Goal: Transaction & Acquisition: Obtain resource

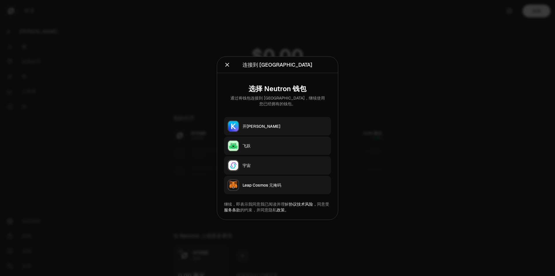
click at [271, 129] on button "开[PERSON_NAME]" at bounding box center [277, 126] width 107 height 18
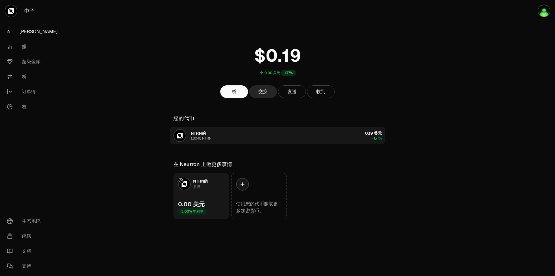
click at [224, 144] on button "NTRN的 1.8048 NTRN 0.19 美元 +1.77%" at bounding box center [277, 135] width 215 height 17
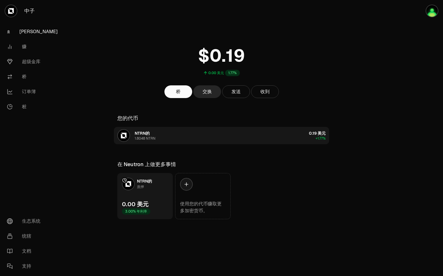
click at [258, 142] on button "NTRN的 1.8048 NTRN 0.19 美元 +1.77%" at bounding box center [221, 135] width 215 height 17
click at [164, 142] on button "NTRN的 1.8048 NTRN 0.19 美元 +1.77%" at bounding box center [221, 135] width 215 height 17
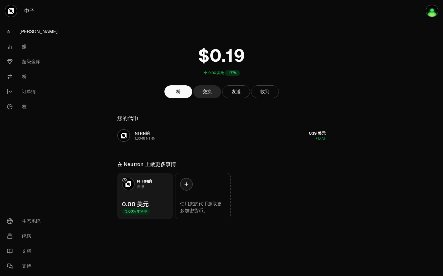
click at [36, 33] on link "[PERSON_NAME]" at bounding box center [32, 31] width 60 height 15
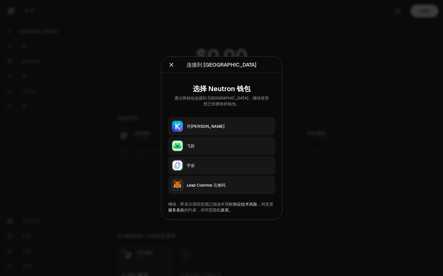
click at [237, 120] on button "开[PERSON_NAME]" at bounding box center [221, 126] width 107 height 18
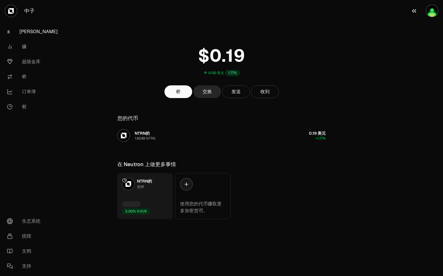
click at [431, 13] on img "button" at bounding box center [432, 11] width 12 height 12
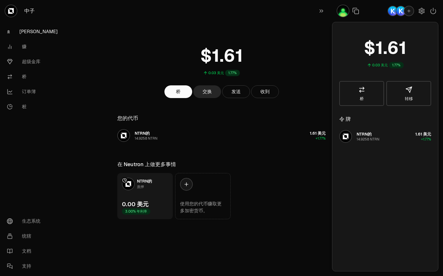
click at [401, 13] on img "button" at bounding box center [400, 10] width 9 height 9
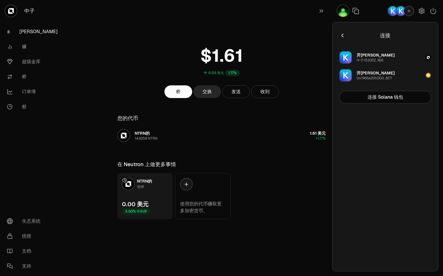
click at [397, 77] on button "开普尔 0x1966a205D00...8C7" at bounding box center [385, 75] width 99 height 17
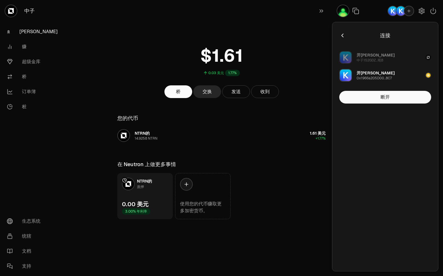
click at [387, 60] on button "开普尔 中子1S2GDZ...呃8" at bounding box center [385, 57] width 99 height 17
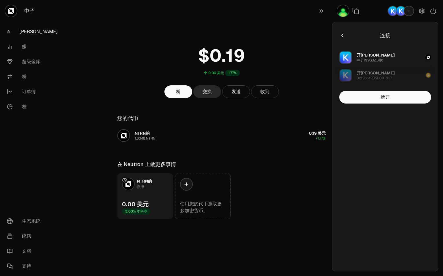
click at [386, 78] on div "0x1966a205D00...8C7" at bounding box center [373, 78] width 35 height 5
click at [390, 59] on button "开普尔 中子1S2GDZ...呃8" at bounding box center [385, 57] width 99 height 17
click at [384, 71] on div "开普尔 0x1966a205D00...8C7" at bounding box center [375, 75] width 38 height 10
click at [300, 89] on div "桥 交换 发送 收到" at bounding box center [221, 91] width 222 height 13
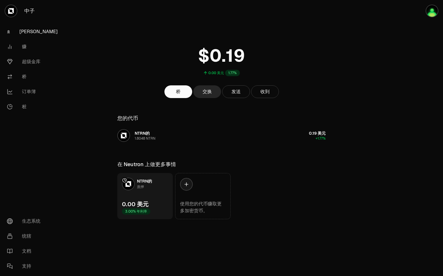
click at [403, 124] on div at bounding box center [410, 121] width 65 height 243
click at [430, 13] on img "button" at bounding box center [432, 11] width 12 height 12
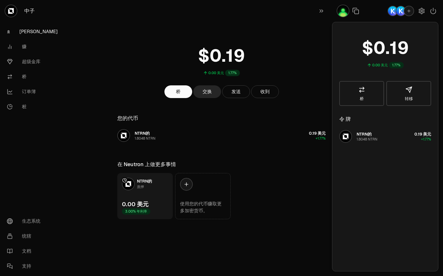
click at [408, 11] on icon "button" at bounding box center [408, 11] width 3 height 3
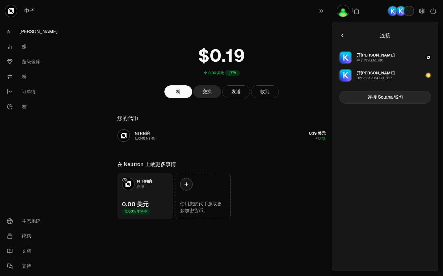
click at [396, 101] on button "连接 Solana 钱包" at bounding box center [385, 97] width 92 height 13
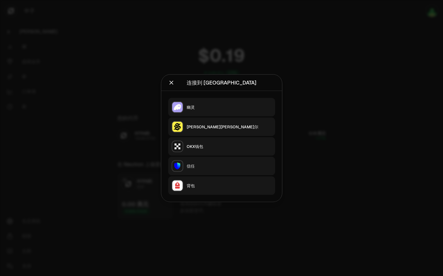
click at [172, 82] on icon "关闭" at bounding box center [171, 83] width 4 height 4
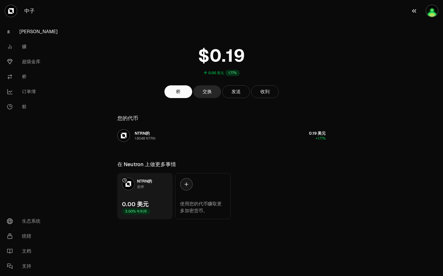
click at [423, 14] on button "button" at bounding box center [424, 11] width 37 height 22
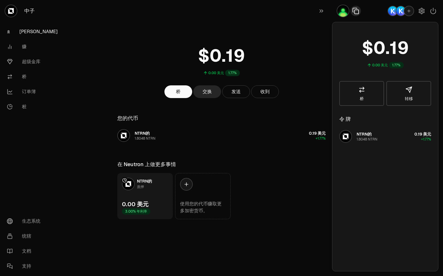
click at [355, 12] on icon "button" at bounding box center [355, 11] width 7 height 7
click at [408, 11] on icon "button" at bounding box center [408, 11] width 5 height 5
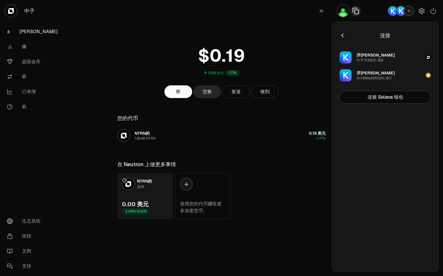
click at [384, 57] on button "开普尔 中子1S2GDZ...呃8" at bounding box center [385, 57] width 99 height 17
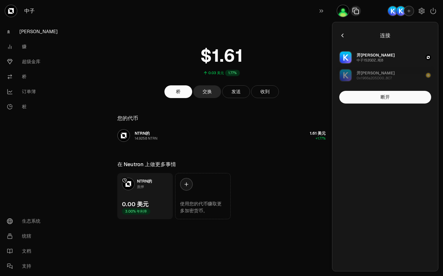
click at [393, 79] on button "开普尔 0x1966a205D00...8C7" at bounding box center [385, 75] width 99 height 17
click at [358, 12] on icon "button" at bounding box center [355, 11] width 7 height 7
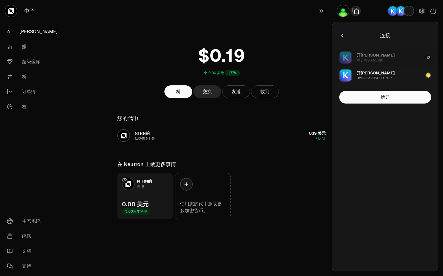
click at [379, 61] on div "中子1S2GDZ...呃8" at bounding box center [369, 60] width 27 height 5
click at [355, 10] on icon "button" at bounding box center [356, 12] width 4 height 4
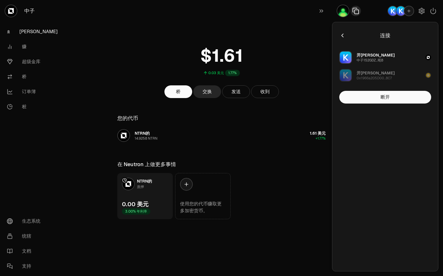
click at [291, 183] on div "NTRN的 质押 0.00 美元 3.00% 年利率 使用您的代币赚取更多加密货币。" at bounding box center [221, 196] width 222 height 46
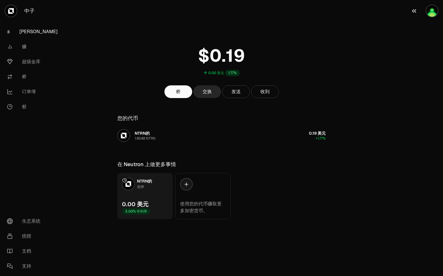
click at [431, 14] on img "button" at bounding box center [432, 11] width 12 height 12
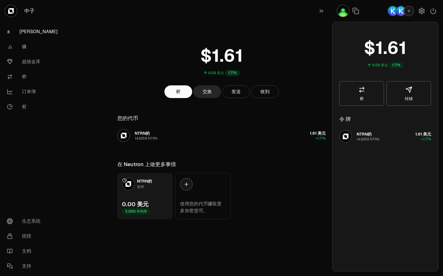
click at [300, 167] on div "在 Neutron 上做更多事情" at bounding box center [221, 165] width 208 height 8
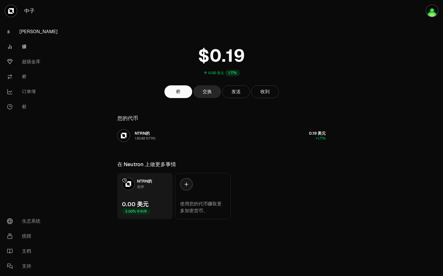
click at [34, 51] on link "赚" at bounding box center [32, 46] width 60 height 15
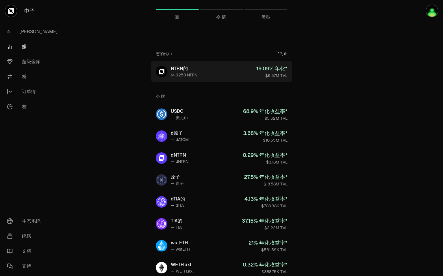
click at [213, 81] on link "NTRN的 14.9258 NTRN 19.09% 年化* $6.57M TVL" at bounding box center [221, 71] width 141 height 21
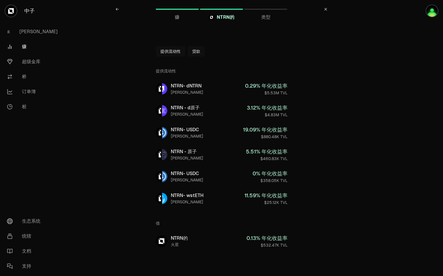
click at [196, 52] on button "贷款" at bounding box center [195, 51] width 17 height 10
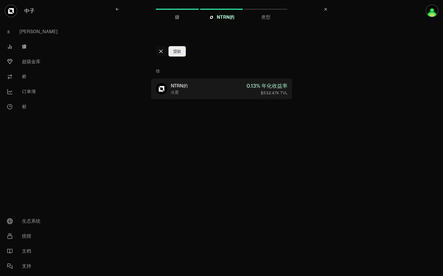
click at [208, 85] on link "NTRN的 火星 0.13% 年化收益率 $532.47K TVL" at bounding box center [221, 89] width 141 height 21
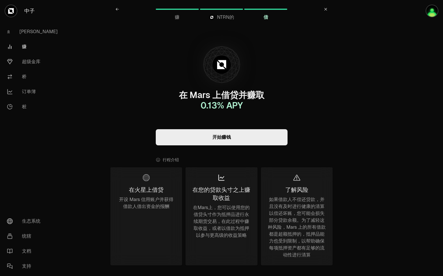
click at [222, 141] on link "开始赚钱" at bounding box center [222, 137] width 132 height 16
click at [222, 14] on span "NTRN的" at bounding box center [225, 17] width 17 height 7
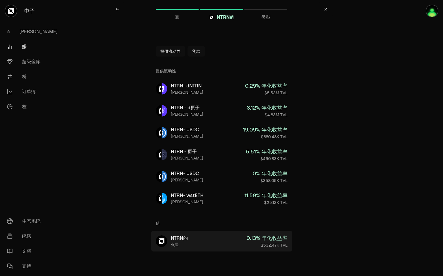
click at [199, 240] on link "NTRN的 火星 0.13% 年化收益率 $532.47K TVL" at bounding box center [221, 241] width 141 height 21
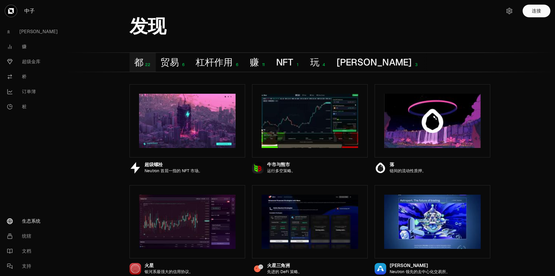
drag, startPoint x: 0, startPoint y: 0, endPoint x: 38, endPoint y: 222, distance: 224.7
click at [38, 222] on font "生态系统" at bounding box center [31, 221] width 18 height 7
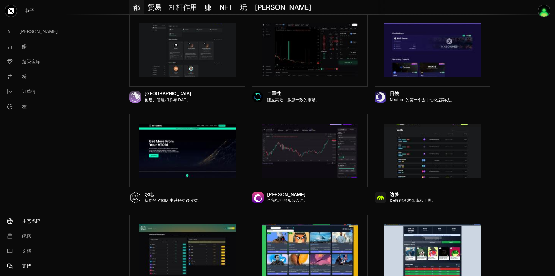
scroll to position [375, 0]
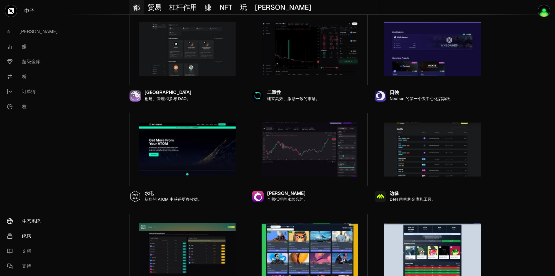
click at [30, 240] on link "统辖" at bounding box center [32, 236] width 60 height 15
click at [34, 60] on font "超级金库" at bounding box center [31, 61] width 18 height 7
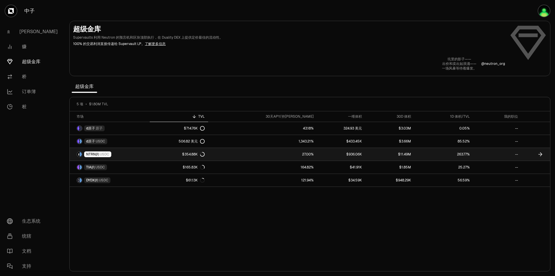
click at [541, 155] on icon at bounding box center [541, 154] width 2 height 3
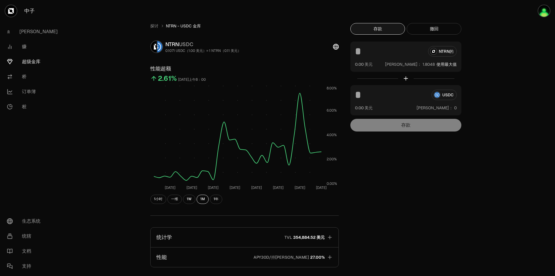
click at [444, 64] on button "使用最大值" at bounding box center [446, 65] width 20 height 6
type input "********"
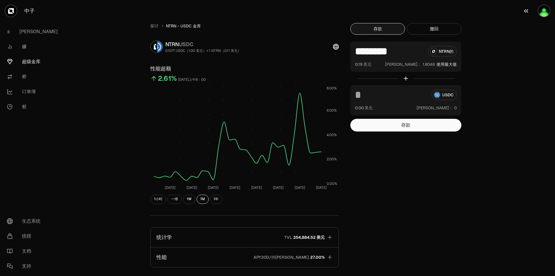
click at [544, 11] on img "button" at bounding box center [544, 11] width 12 height 12
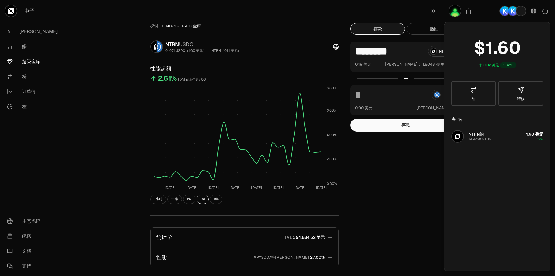
click at [433, 60] on div "******** NTRN的 0.19 美元 平衡： 使用最大值" at bounding box center [405, 57] width 111 height 30
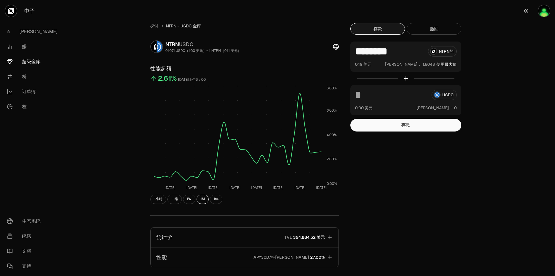
click at [544, 15] on img "button" at bounding box center [544, 11] width 12 height 12
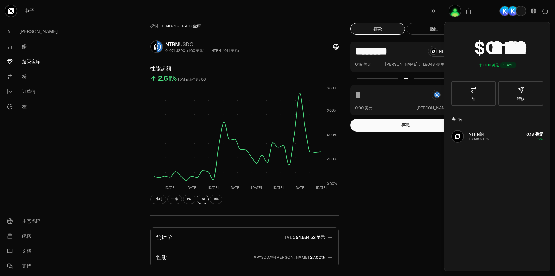
click at [505, 12] on img "button" at bounding box center [504, 10] width 9 height 9
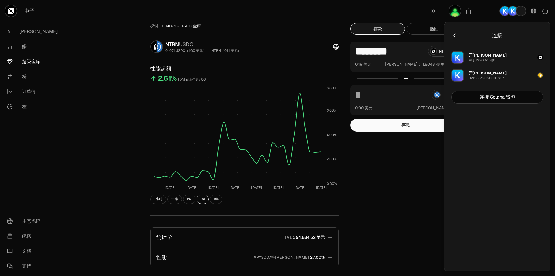
click at [516, 55] on button "开普尔 中子1S2GDZ...呃8" at bounding box center [496, 57] width 99 height 17
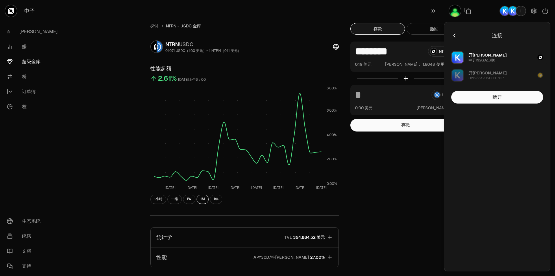
click at [422, 85] on div "USDC 0.00 美元 平衡：" at bounding box center [405, 100] width 111 height 30
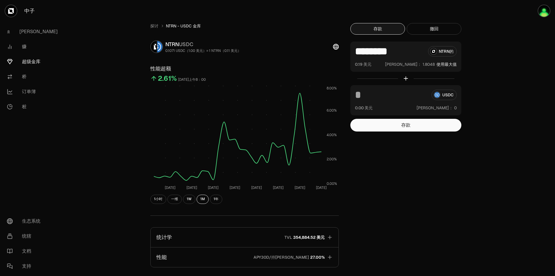
click at [446, 64] on button "使用最大值" at bounding box center [446, 65] width 20 height 6
click at [448, 64] on button "使用最大值" at bounding box center [446, 65] width 20 height 6
click at [443, 53] on div "******** NTRN的" at bounding box center [406, 51] width 102 height 10
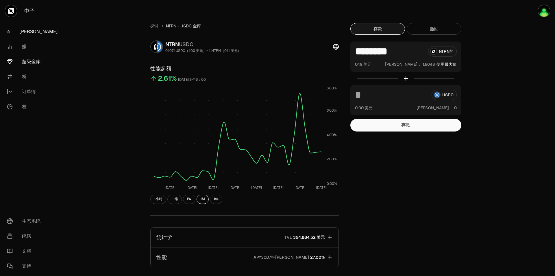
click at [32, 34] on link "[PERSON_NAME]" at bounding box center [32, 31] width 60 height 15
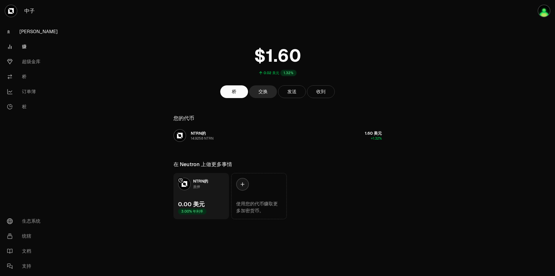
click at [23, 47] on font "赚" at bounding box center [24, 46] width 5 height 7
